Goal: Task Accomplishment & Management: Use online tool/utility

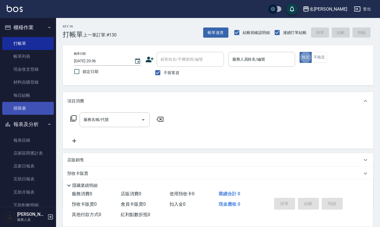
click at [17, 109] on link "排班表" at bounding box center [28, 108] width 52 height 13
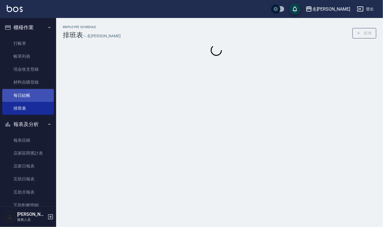
click at [25, 96] on link "每日結帳" at bounding box center [28, 95] width 52 height 13
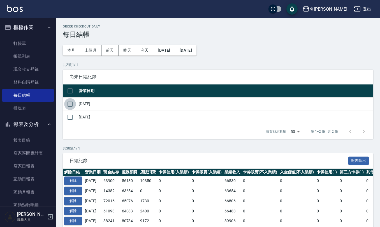
click at [71, 104] on input "checkbox" at bounding box center [70, 104] width 12 height 12
checkbox input "true"
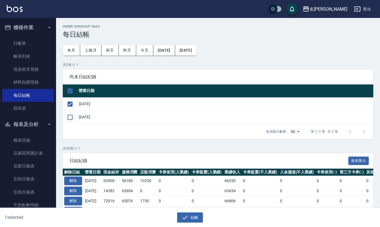
click at [72, 117] on input "checkbox" at bounding box center [70, 117] width 12 height 12
checkbox input "true"
click at [196, 217] on button "結帳" at bounding box center [190, 217] width 26 height 10
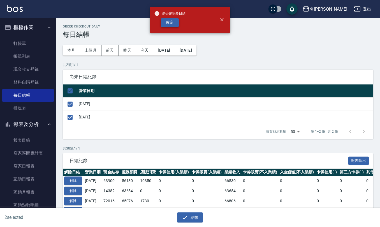
click at [166, 26] on button "確定" at bounding box center [170, 22] width 18 height 9
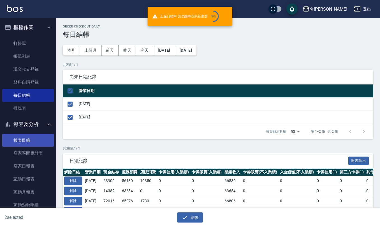
checkbox input "false"
